Goal: Check status: Check status

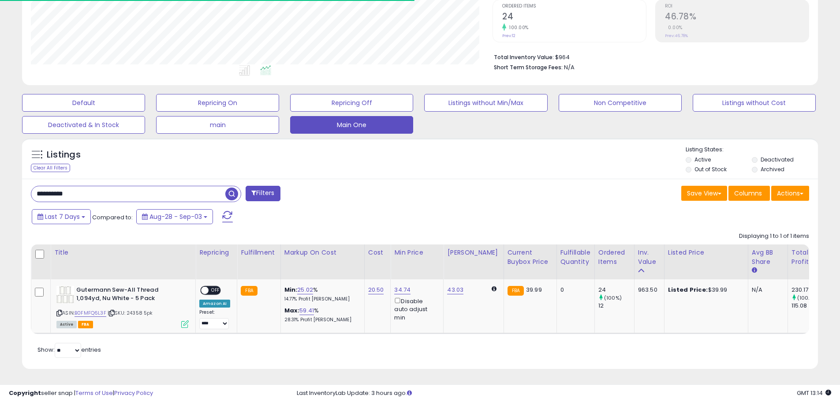
scroll to position [181, 462]
click at [224, 187] on input "**********" at bounding box center [128, 193] width 194 height 15
click at [228, 187] on span "button" at bounding box center [231, 193] width 13 height 13
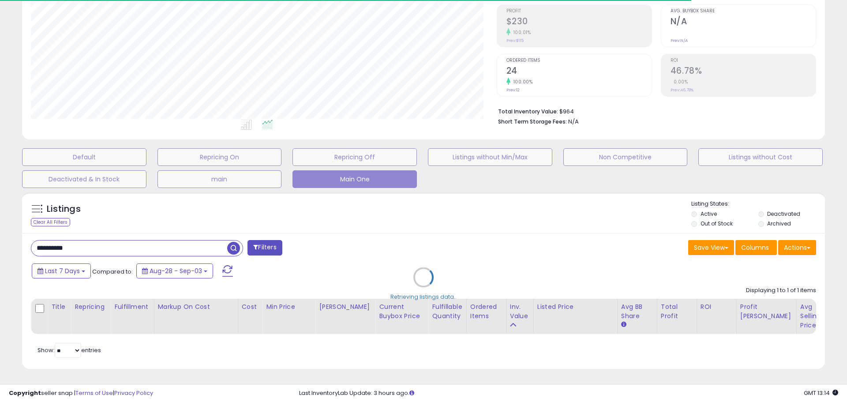
click at [71, 264] on div "Retrieving listings data.." at bounding box center [423, 284] width 816 height 192
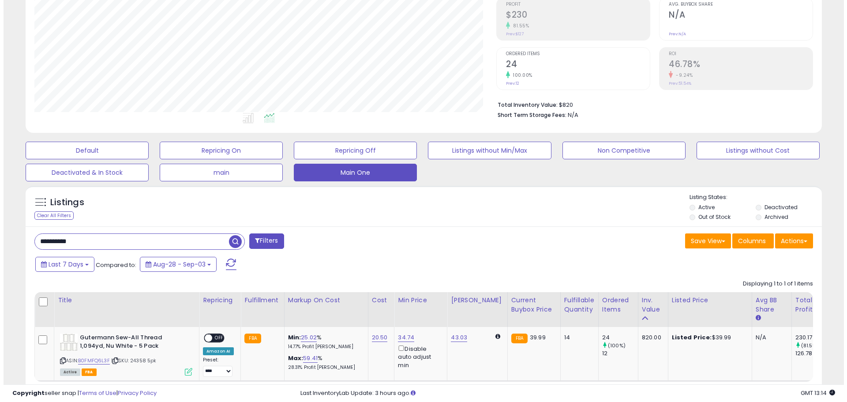
scroll to position [181, 462]
click at [71, 265] on span "Last 7 Days" at bounding box center [62, 264] width 35 height 9
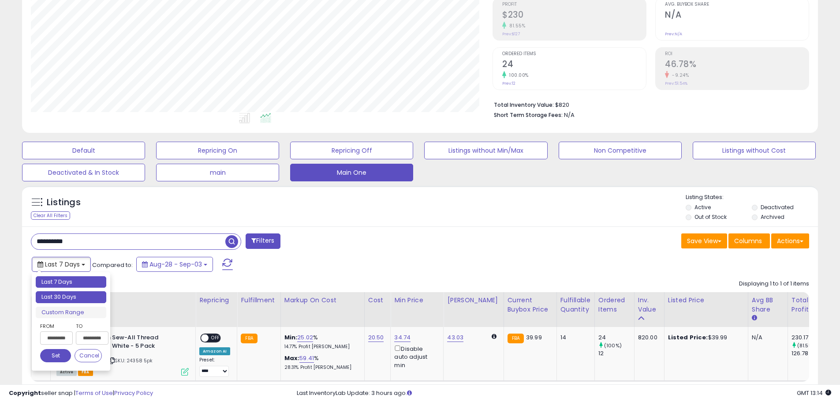
type input "**********"
drag, startPoint x: 72, startPoint y: 300, endPoint x: 110, endPoint y: 291, distance: 39.5
click at [71, 299] on li "Last 30 Days" at bounding box center [71, 297] width 71 height 12
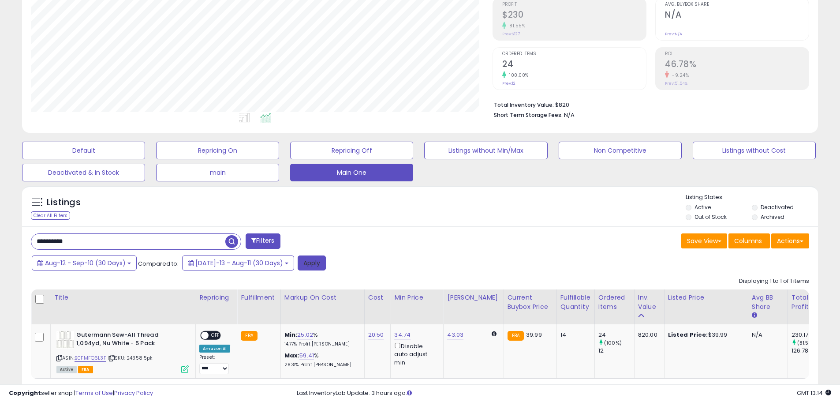
click at [298, 264] on button "Apply" at bounding box center [312, 262] width 28 height 15
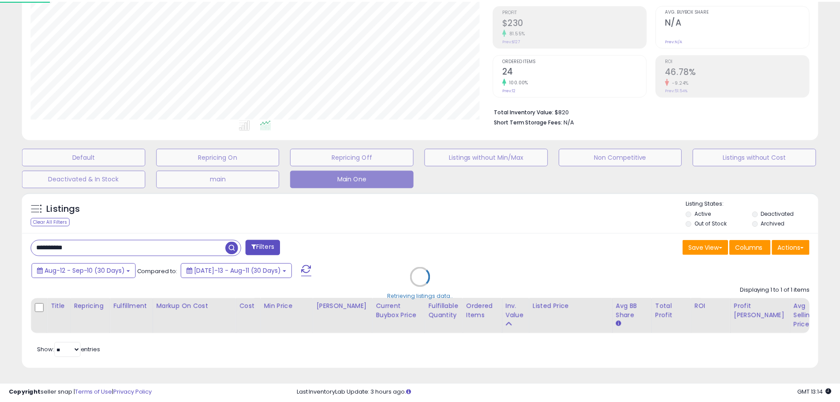
scroll to position [181, 466]
click at [409, 243] on div "Retrieving listings data.." at bounding box center [423, 284] width 816 height 192
drag, startPoint x: 481, startPoint y: 216, endPoint x: 467, endPoint y: 206, distance: 17.4
click at [467, 206] on div "Retrieving listings data.." at bounding box center [423, 284] width 816 height 192
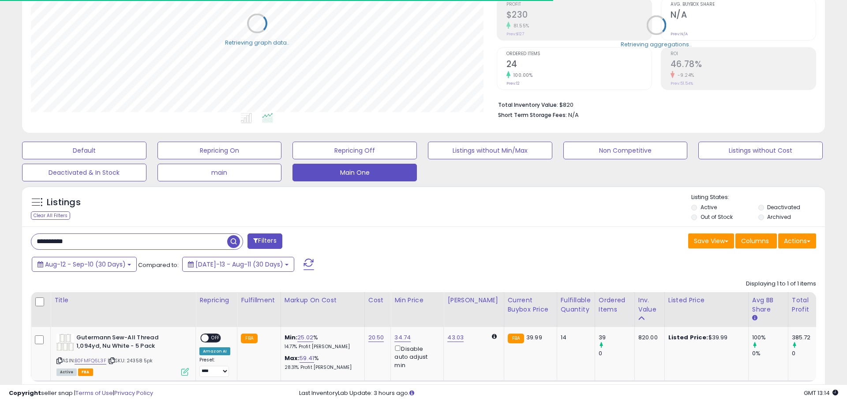
drag, startPoint x: 467, startPoint y: 206, endPoint x: 456, endPoint y: 204, distance: 10.8
click at [456, 204] on div "Listings Clear All Filters Active" at bounding box center [423, 301] width 802 height 231
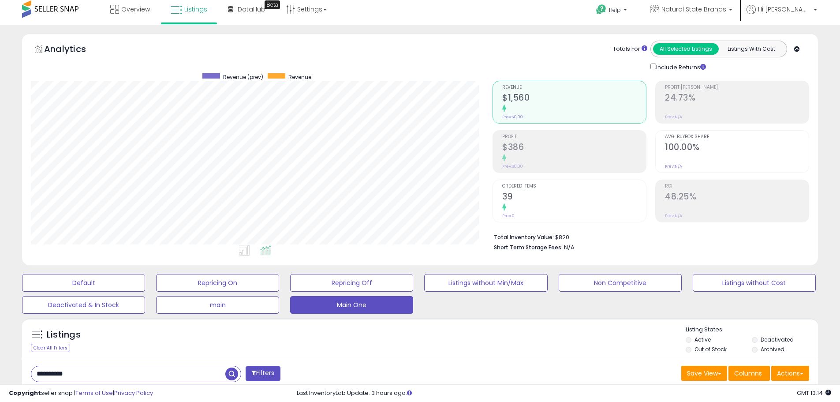
scroll to position [181, 462]
